Goal: Information Seeking & Learning: Compare options

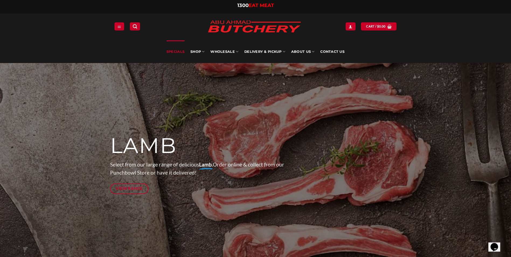
click at [176, 50] on link "Specials" at bounding box center [175, 51] width 18 height 23
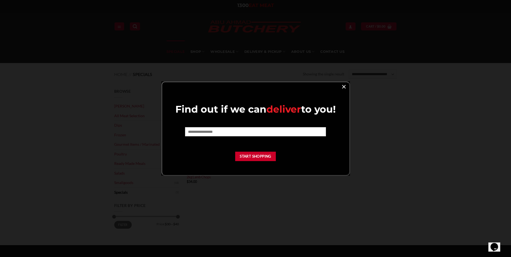
click at [343, 86] on link "×" at bounding box center [344, 86] width 8 height 7
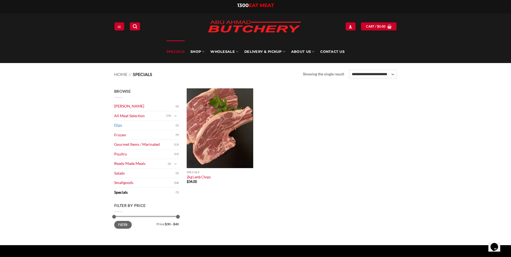
click at [145, 125] on link "Dips" at bounding box center [144, 125] width 61 height 9
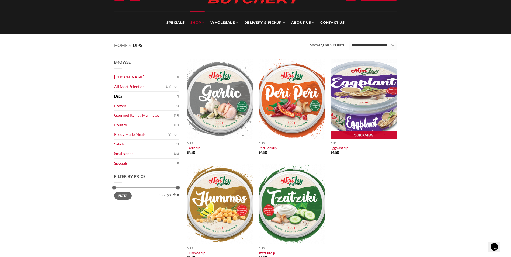
scroll to position [27, 0]
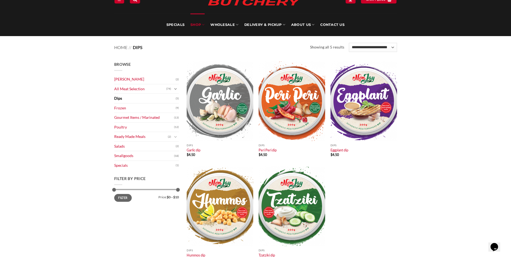
click at [175, 90] on icon "Toggle" at bounding box center [175, 88] width 3 height 5
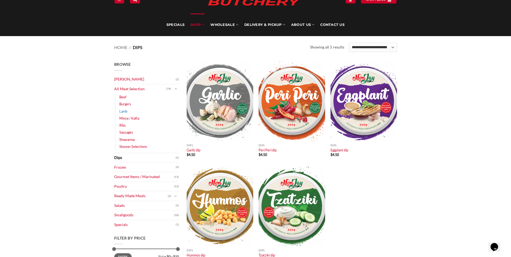
click at [127, 111] on link "Lamb" at bounding box center [123, 111] width 8 height 7
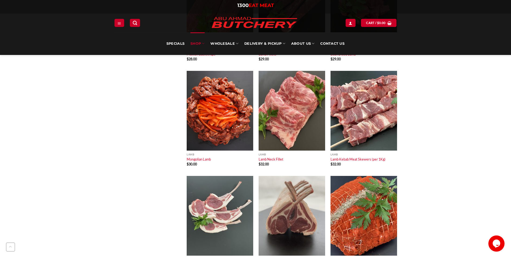
scroll to position [754, 0]
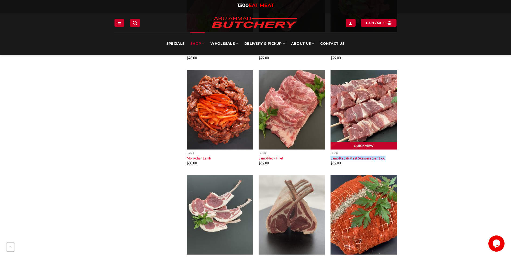
drag, startPoint x: 388, startPoint y: 159, endPoint x: 330, endPoint y: 158, distance: 58.2
click at [330, 158] on div "Quick View Lamb Lamb Kebab Meat Skewers (per 1Kg) $ 32.00" at bounding box center [364, 122] width 72 height 105
copy link "Lamb Kebab Meat Skewers (per 1Kg)"
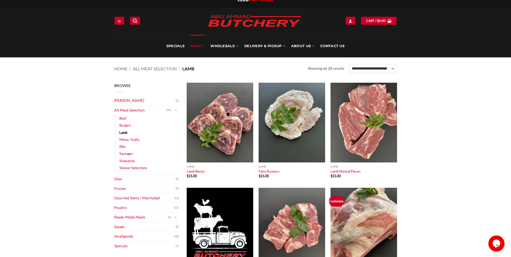
scroll to position [0, 0]
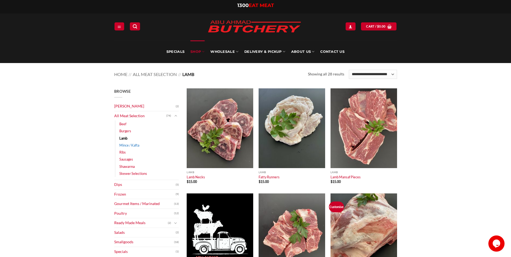
click at [133, 145] on link "Mince / Kafta" at bounding box center [129, 145] width 20 height 7
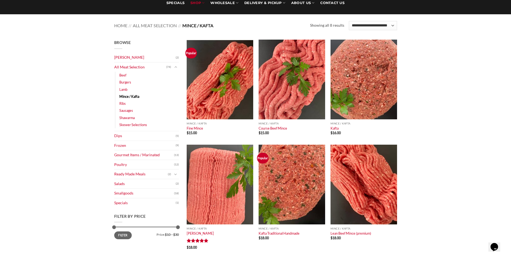
scroll to position [54, 0]
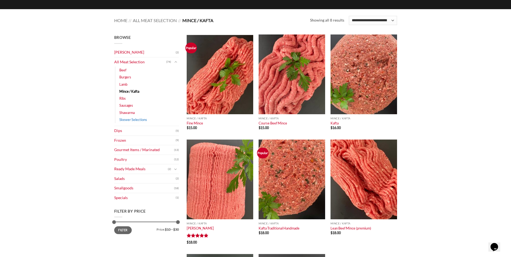
click at [140, 120] on link "Skewer Selections" at bounding box center [133, 119] width 28 height 7
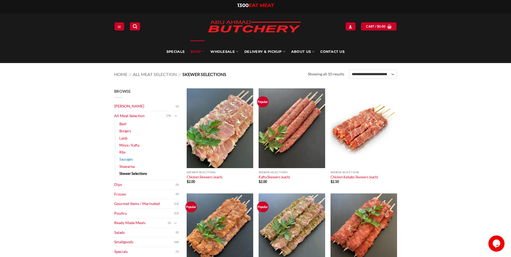
click at [129, 161] on link "Sausages" at bounding box center [126, 159] width 14 height 7
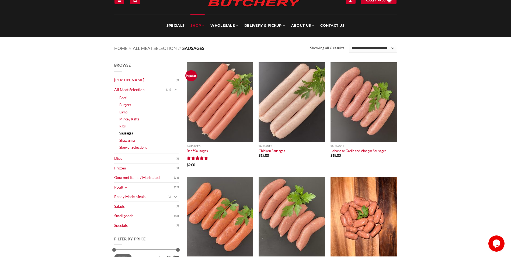
scroll to position [27, 0]
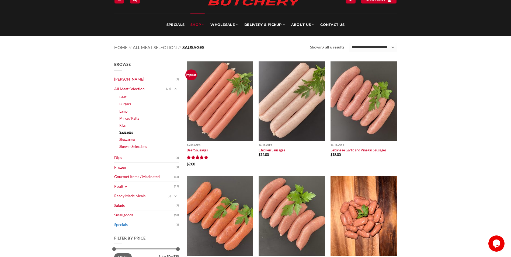
click at [125, 224] on link "Specials" at bounding box center [144, 224] width 61 height 9
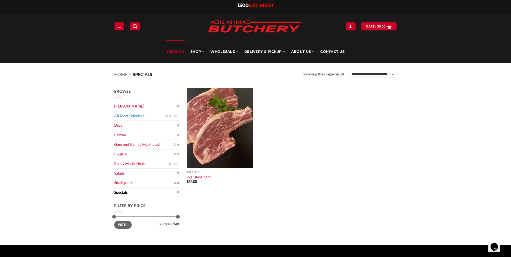
click at [136, 116] on link "All Meat Selection" at bounding box center [140, 115] width 52 height 9
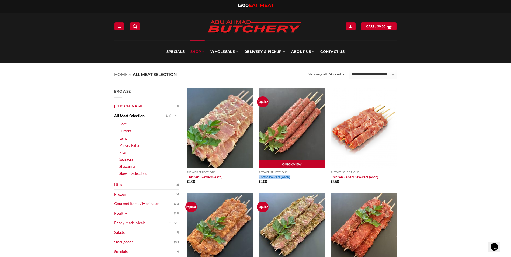
drag, startPoint x: 291, startPoint y: 177, endPoint x: 258, endPoint y: 177, distance: 33.1
click at [259, 177] on p "Kafta Skewers (each)" at bounding box center [292, 176] width 67 height 5
copy link "Kafta Skewers (each)"
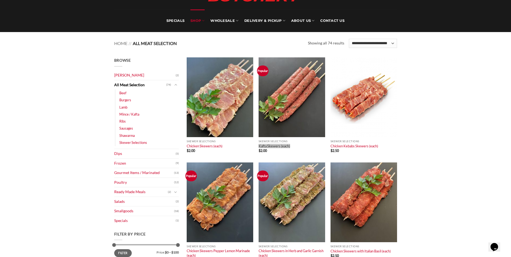
scroll to position [54, 0]
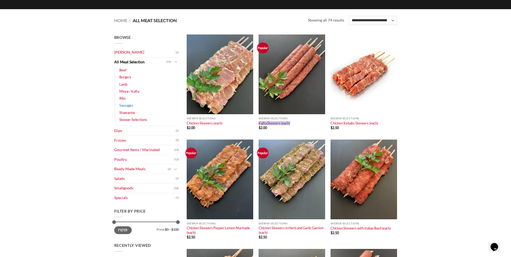
click at [128, 105] on link "Sausages" at bounding box center [126, 105] width 14 height 7
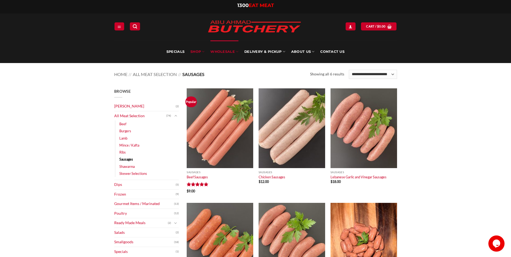
click at [225, 52] on link "Wholesale" at bounding box center [224, 51] width 28 height 23
click at [225, 51] on link "Wholesale" at bounding box center [224, 51] width 28 height 23
click at [224, 51] on link "Wholesale" at bounding box center [224, 51] width 28 height 23
click at [216, 51] on link "Wholesale" at bounding box center [224, 51] width 28 height 23
click at [217, 51] on link "Wholesale" at bounding box center [224, 51] width 28 height 23
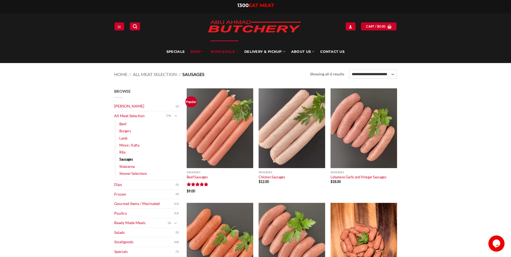
click at [225, 50] on link "Wholesale" at bounding box center [224, 51] width 28 height 23
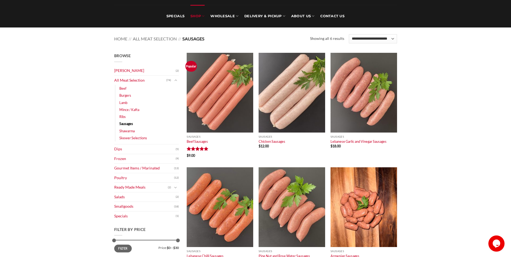
scroll to position [54, 0]
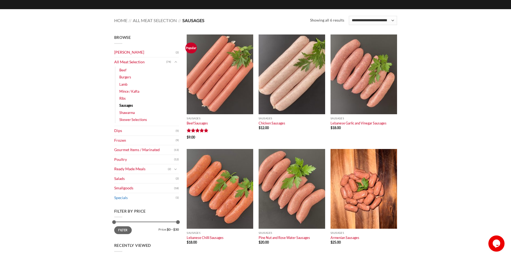
click at [122, 197] on link "Specials" at bounding box center [144, 197] width 61 height 9
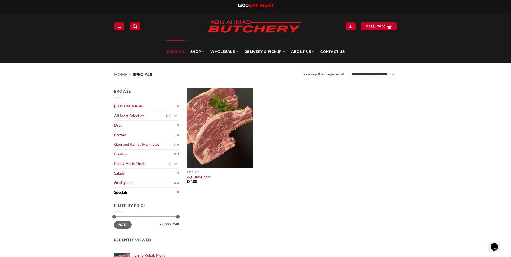
click at [179, 49] on link "Specials" at bounding box center [175, 51] width 18 height 23
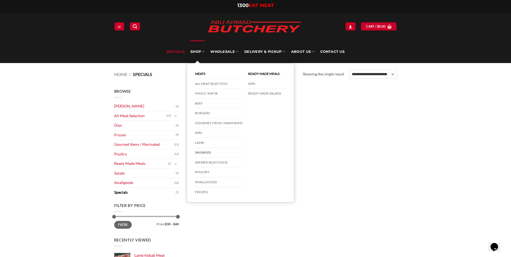
click at [207, 152] on link "Sausages" at bounding box center [218, 153] width 47 height 10
